Goal: Information Seeking & Learning: Understand process/instructions

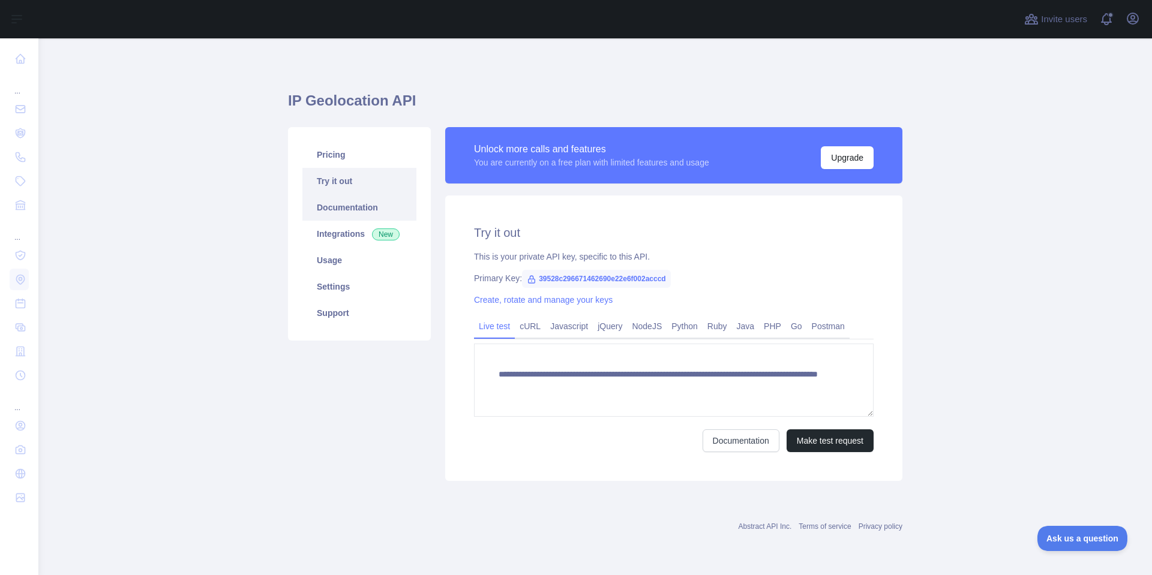
click at [348, 213] on link "Documentation" at bounding box center [359, 207] width 114 height 26
click at [329, 260] on link "Usage" at bounding box center [359, 260] width 114 height 26
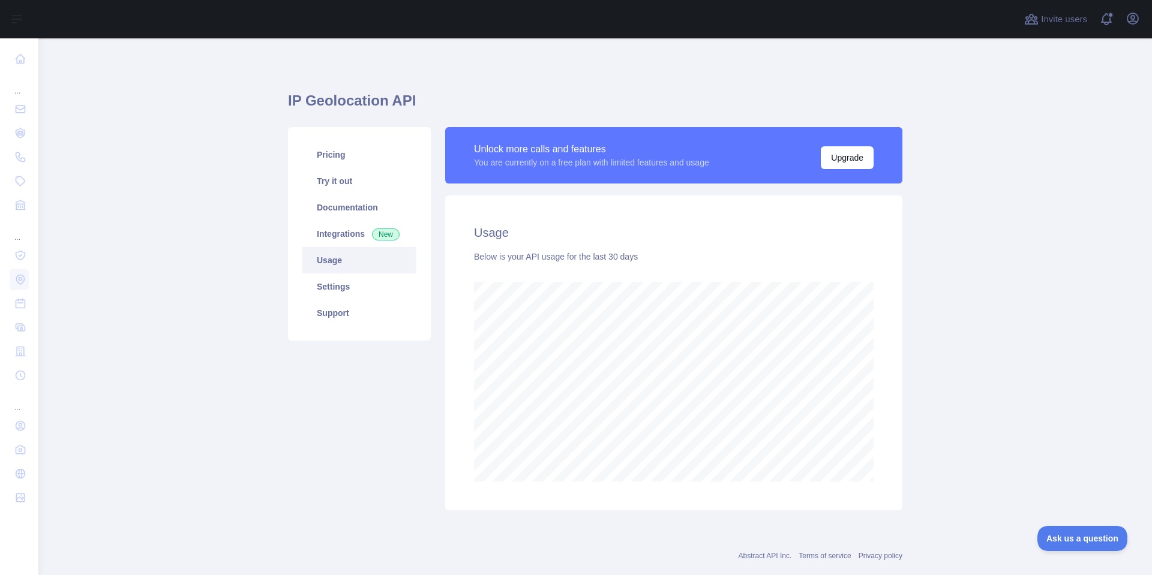
scroll to position [537, 1105]
click at [942, 430] on main "IP Geolocation API Pricing Try it out Documentation Integrations New Usage Sett…" at bounding box center [595, 306] width 1114 height 537
click at [979, 294] on main "IP Geolocation API Pricing Try it out Documentation Integrations New Usage Sett…" at bounding box center [595, 306] width 1114 height 537
click at [1009, 298] on main "IP Geolocation API Pricing Try it out Documentation Integrations New Usage Sett…" at bounding box center [595, 306] width 1114 height 537
click at [1014, 299] on main "IP Geolocation API Pricing Try it out Documentation Integrations New Usage Sett…" at bounding box center [595, 306] width 1114 height 537
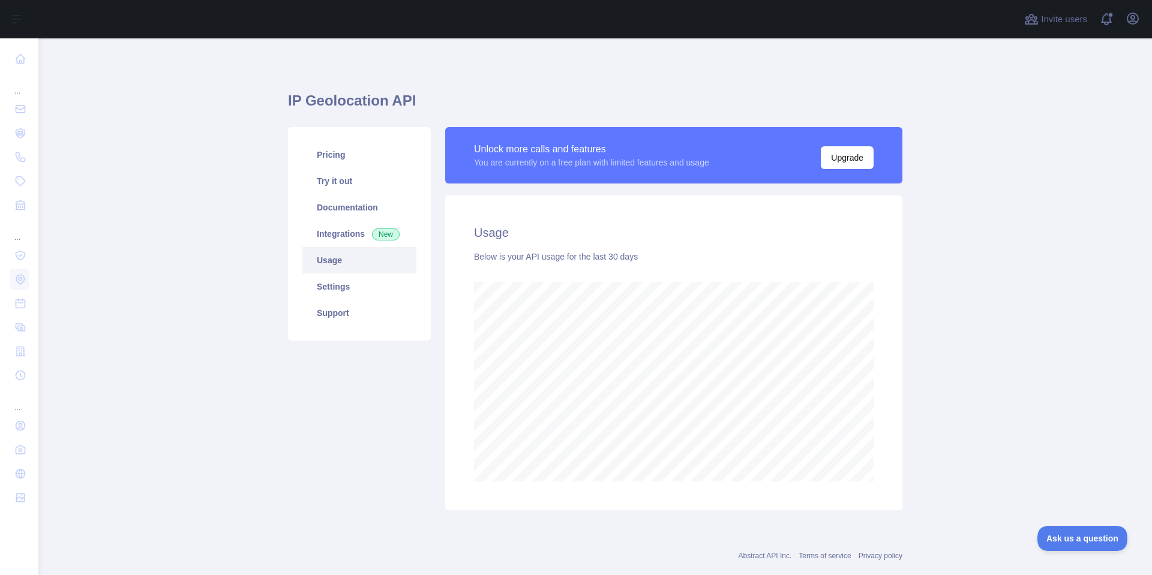
click at [1022, 300] on main "IP Geolocation API Pricing Try it out Documentation Integrations New Usage Sett…" at bounding box center [595, 306] width 1114 height 537
click at [967, 388] on main "IP Geolocation API Pricing Try it out Documentation Integrations New Usage Sett…" at bounding box center [595, 306] width 1114 height 537
click at [1004, 374] on main "IP Geolocation API Pricing Try it out Documentation Integrations New Usage Sett…" at bounding box center [595, 306] width 1114 height 537
click at [1021, 371] on main "IP Geolocation API Pricing Try it out Documentation Integrations New Usage Sett…" at bounding box center [595, 306] width 1114 height 537
click at [1024, 354] on main "IP Geolocation API Pricing Try it out Documentation Integrations New Usage Sett…" at bounding box center [595, 306] width 1114 height 537
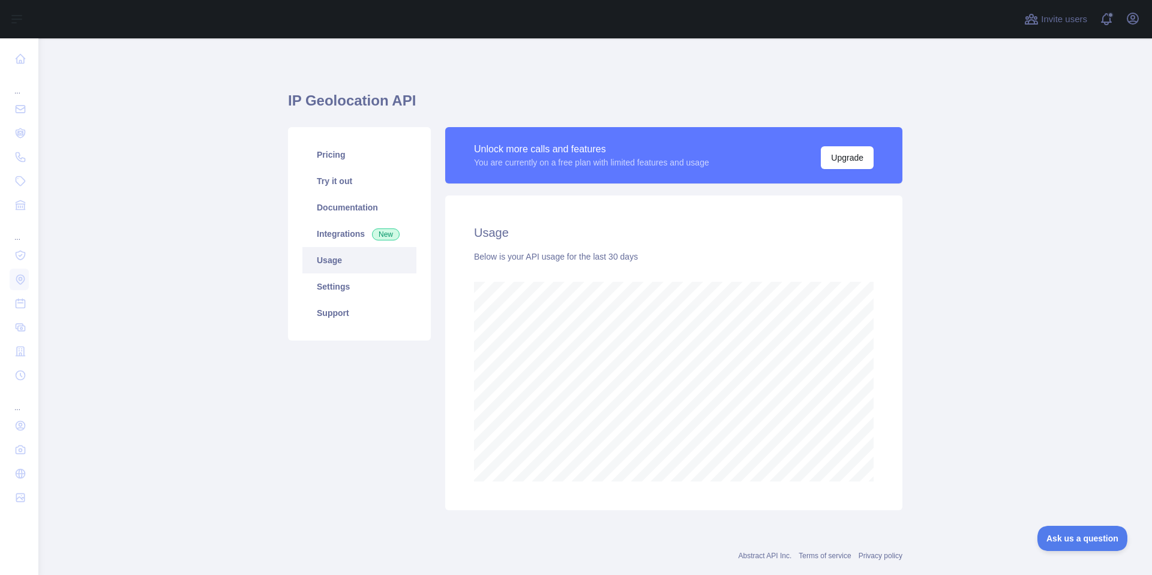
click at [1015, 343] on main "IP Geolocation API Pricing Try it out Documentation Integrations New Usage Sett…" at bounding box center [595, 306] width 1114 height 537
click at [1022, 340] on main "IP Geolocation API Pricing Try it out Documentation Integrations New Usage Sett…" at bounding box center [595, 306] width 1114 height 537
click at [998, 257] on main "IP Geolocation API Pricing Try it out Documentation Integrations New Usage Sett…" at bounding box center [595, 306] width 1114 height 537
click at [1006, 262] on main "IP Geolocation API Pricing Try it out Documentation Integrations New Usage Sett…" at bounding box center [595, 306] width 1114 height 537
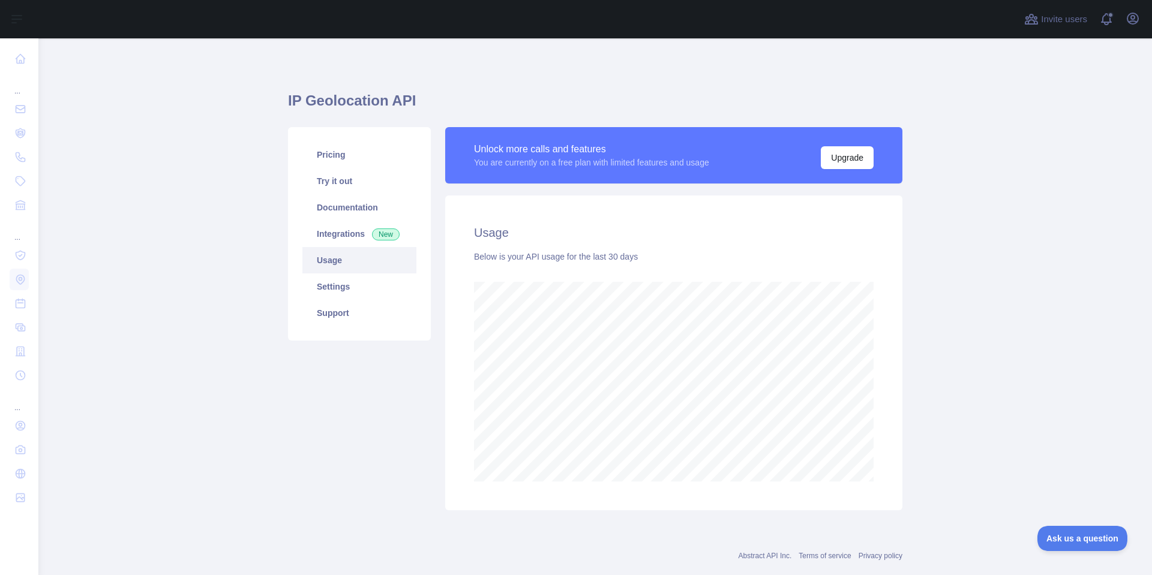
drag, startPoint x: 946, startPoint y: 426, endPoint x: 964, endPoint y: 420, distance: 19.5
click at [947, 425] on main "IP Geolocation API Pricing Try it out Documentation Integrations New Usage Sett…" at bounding box center [595, 306] width 1114 height 537
click at [974, 418] on main "IP Geolocation API Pricing Try it out Documentation Integrations New Usage Sett…" at bounding box center [595, 306] width 1114 height 537
click at [980, 416] on main "IP Geolocation API Pricing Try it out Documentation Integrations New Usage Sett…" at bounding box center [595, 306] width 1114 height 537
click at [992, 413] on main "IP Geolocation API Pricing Try it out Documentation Integrations New Usage Sett…" at bounding box center [595, 306] width 1114 height 537
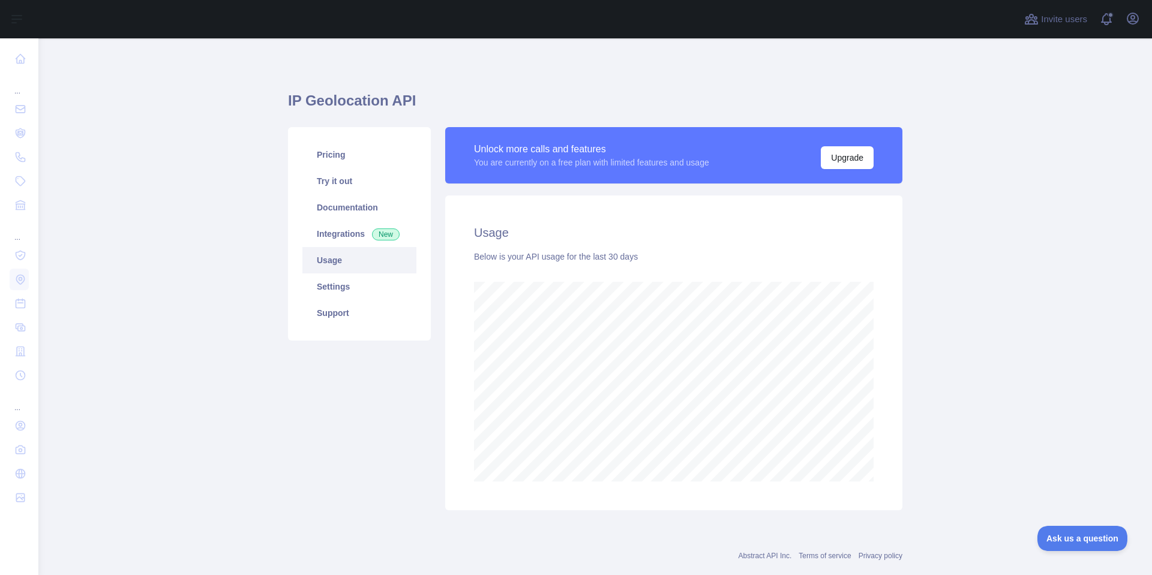
click at [992, 413] on main "IP Geolocation API Pricing Try it out Documentation Integrations New Usage Sett…" at bounding box center [595, 306] width 1114 height 537
click at [983, 403] on main "IP Geolocation API Pricing Try it out Documentation Integrations New Usage Sett…" at bounding box center [595, 306] width 1114 height 537
click at [987, 403] on main "IP Geolocation API Pricing Try it out Documentation Integrations New Usage Sett…" at bounding box center [595, 306] width 1114 height 537
click at [982, 413] on main "IP Geolocation API Pricing Try it out Documentation Integrations New Usage Sett…" at bounding box center [595, 306] width 1114 height 537
click at [982, 416] on main "IP Geolocation API Pricing Try it out Documentation Integrations New Usage Sett…" at bounding box center [595, 306] width 1114 height 537
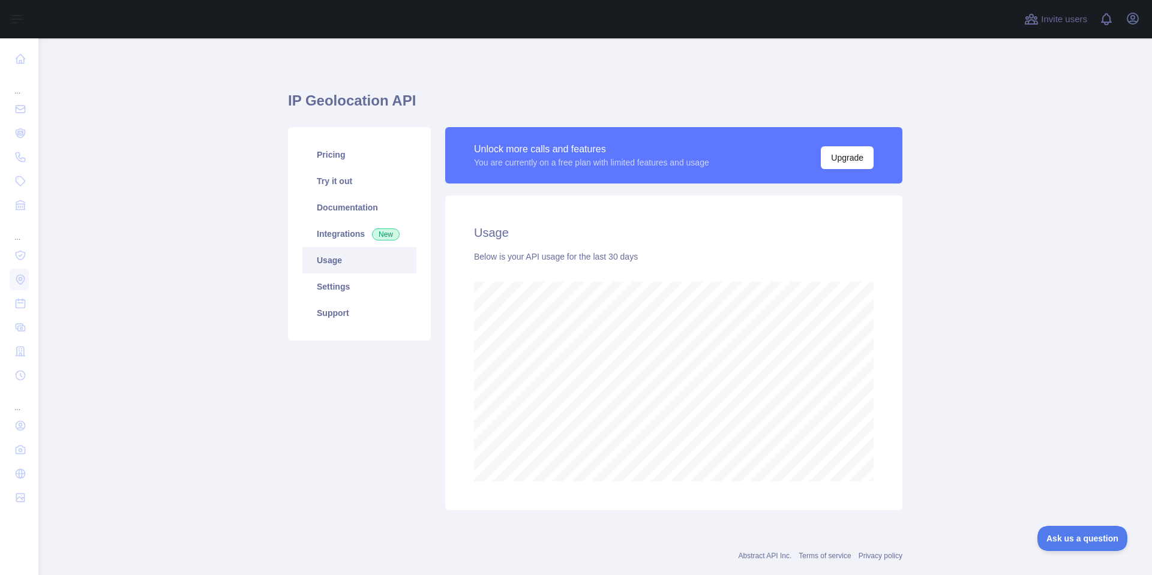
click at [965, 348] on main "IP Geolocation API Pricing Try it out Documentation Integrations New Usage Sett…" at bounding box center [595, 306] width 1114 height 537
click at [987, 348] on main "IP Geolocation API Pricing Try it out Documentation Integrations New Usage Sett…" at bounding box center [595, 306] width 1114 height 537
click at [991, 348] on main "IP Geolocation API Pricing Try it out Documentation Integrations New Usage Sett…" at bounding box center [595, 306] width 1114 height 537
click at [979, 346] on main "IP Geolocation API Pricing Try it out Documentation Integrations New Usage Sett…" at bounding box center [595, 306] width 1114 height 537
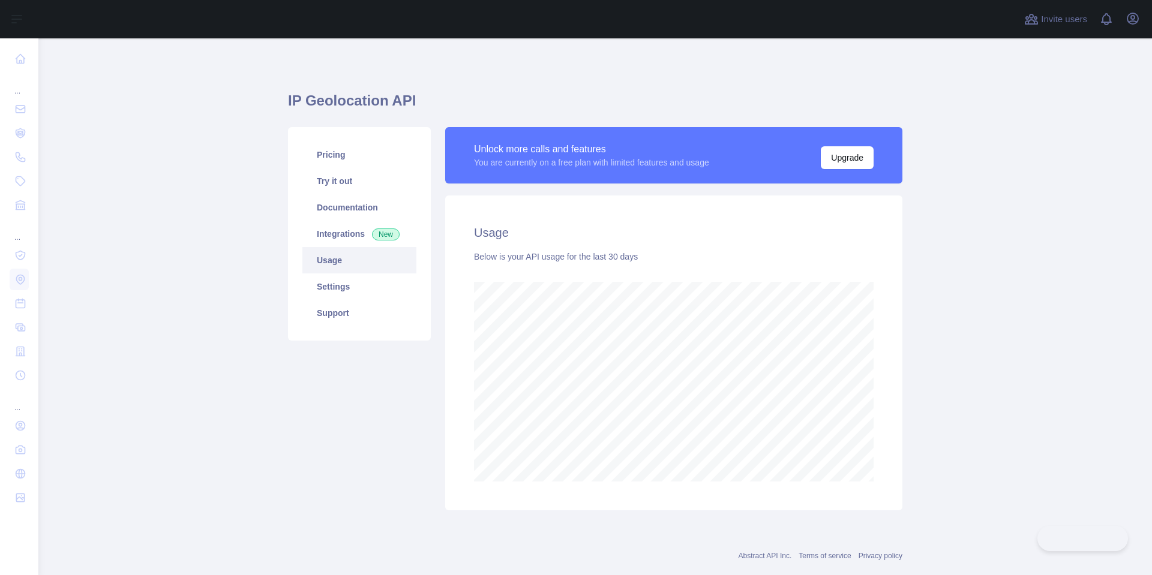
drag, startPoint x: 986, startPoint y: 341, endPoint x: 994, endPoint y: 339, distance: 8.2
click at [987, 341] on main "IP Geolocation API Pricing Try it out Documentation Integrations New Usage Sett…" at bounding box center [595, 306] width 1114 height 537
click at [994, 339] on main "IP Geolocation API Pricing Try it out Documentation Integrations New Usage Sett…" at bounding box center [595, 306] width 1114 height 537
drag, startPoint x: 974, startPoint y: 329, endPoint x: 985, endPoint y: 325, distance: 11.3
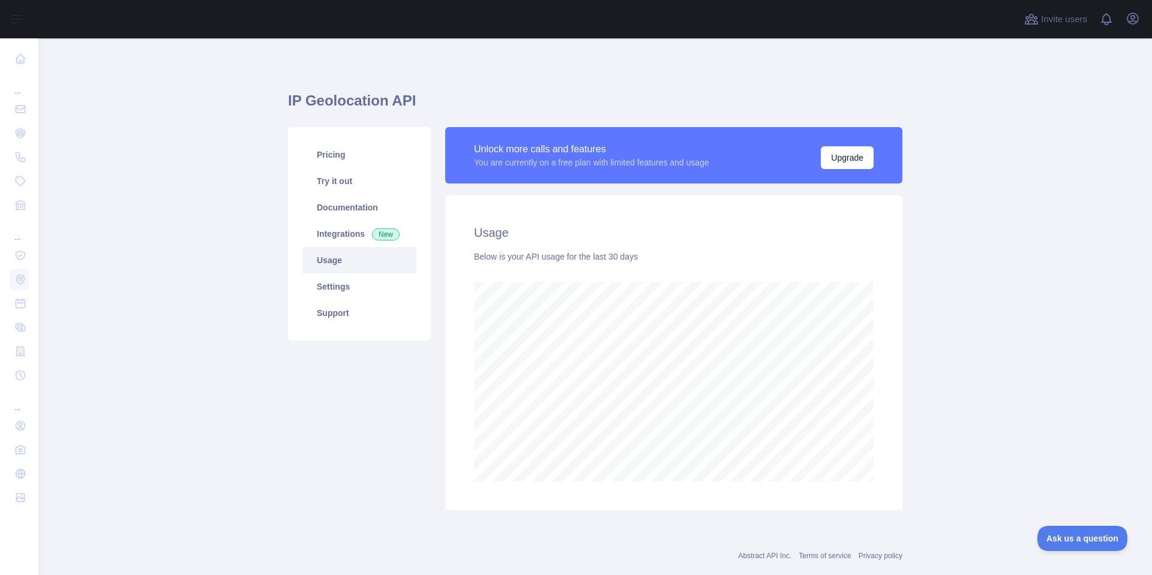
click at [974, 329] on main "IP Geolocation API Pricing Try it out Documentation Integrations New Usage Sett…" at bounding box center [595, 306] width 1114 height 537
click at [986, 324] on main "IP Geolocation API Pricing Try it out Documentation Integrations New Usage Sett…" at bounding box center [595, 306] width 1114 height 537
click at [1016, 179] on main "IP Geolocation API Pricing Try it out Documentation Integrations New Usage Sett…" at bounding box center [595, 306] width 1114 height 537
click at [1019, 180] on main "IP Geolocation API Pricing Try it out Documentation Integrations New Usage Sett…" at bounding box center [595, 306] width 1114 height 537
click at [1015, 182] on main "IP Geolocation API Pricing Try it out Documentation Integrations New Usage Sett…" at bounding box center [595, 306] width 1114 height 537
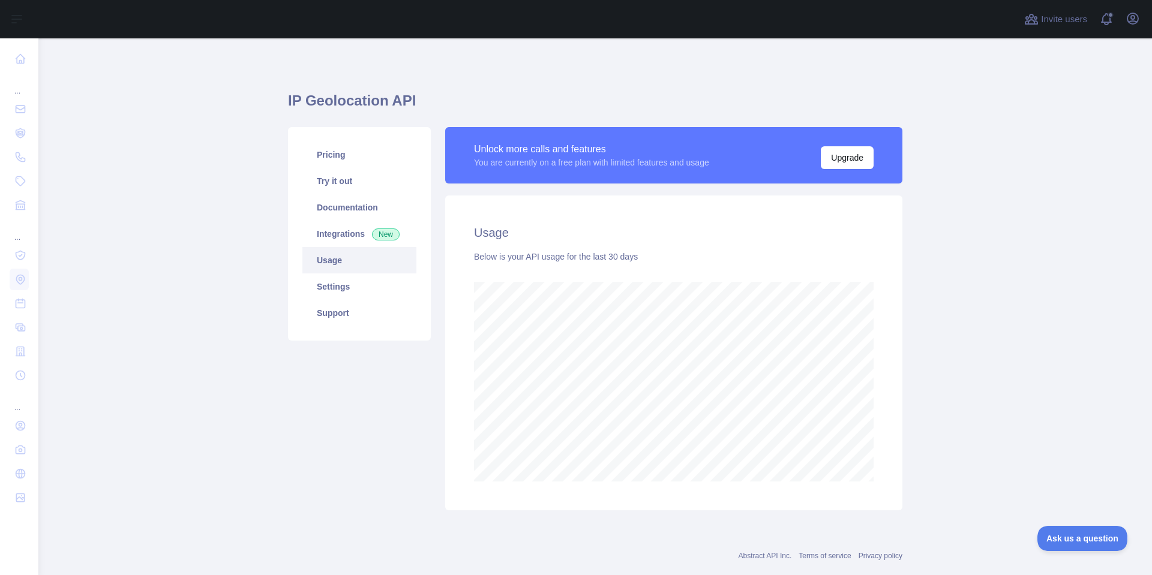
click at [972, 278] on main "IP Geolocation API Pricing Try it out Documentation Integrations New Usage Sett…" at bounding box center [595, 306] width 1114 height 537
click at [994, 274] on main "IP Geolocation API Pricing Try it out Documentation Integrations New Usage Sett…" at bounding box center [595, 306] width 1114 height 537
click at [1034, 223] on main "IP Geolocation API Pricing Try it out Documentation Integrations New Usage Sett…" at bounding box center [595, 306] width 1114 height 537
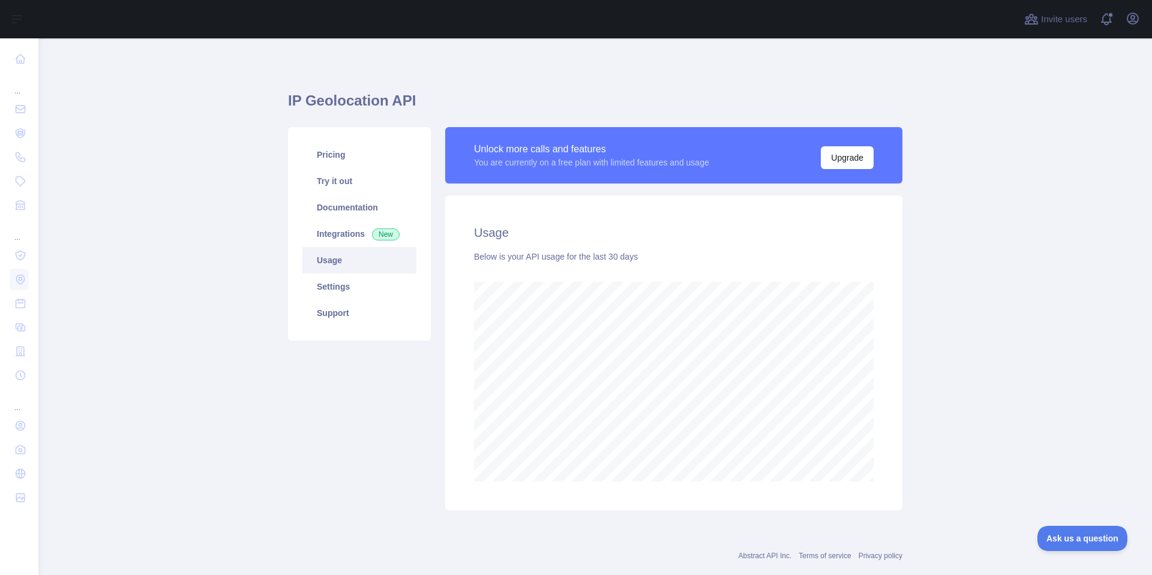
click at [1011, 232] on main "IP Geolocation API Pricing Try it out Documentation Integrations New Usage Sett…" at bounding box center [595, 306] width 1114 height 537
